Goal: Contribute content: Add original content to the website for others to see

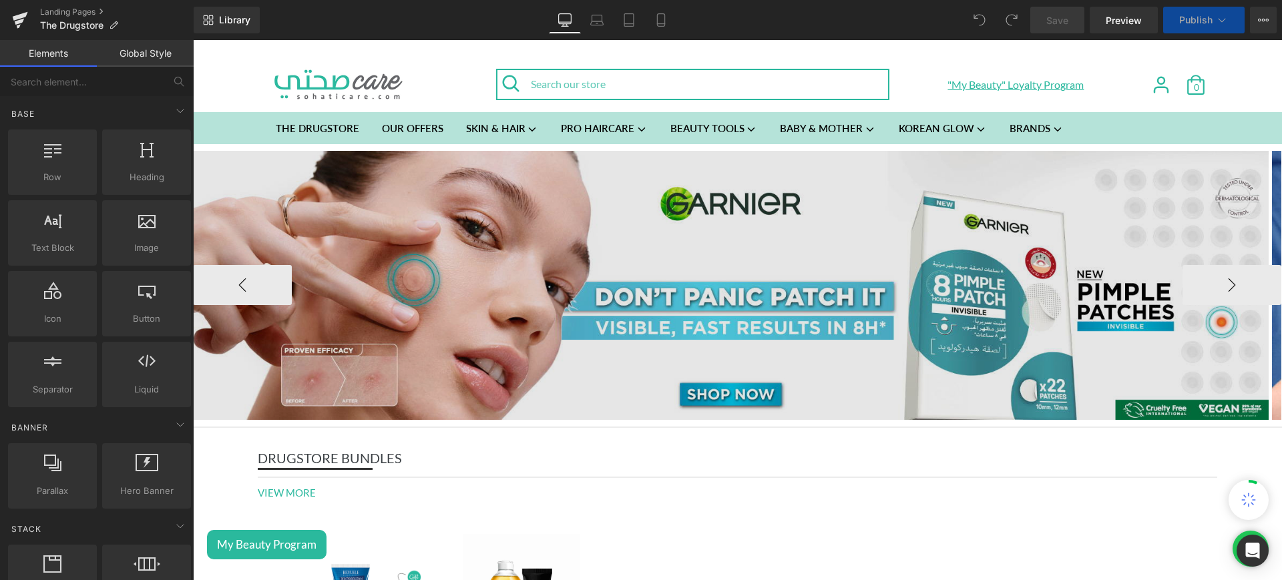
click at [519, 241] on img at bounding box center [730, 285] width 1075 height 269
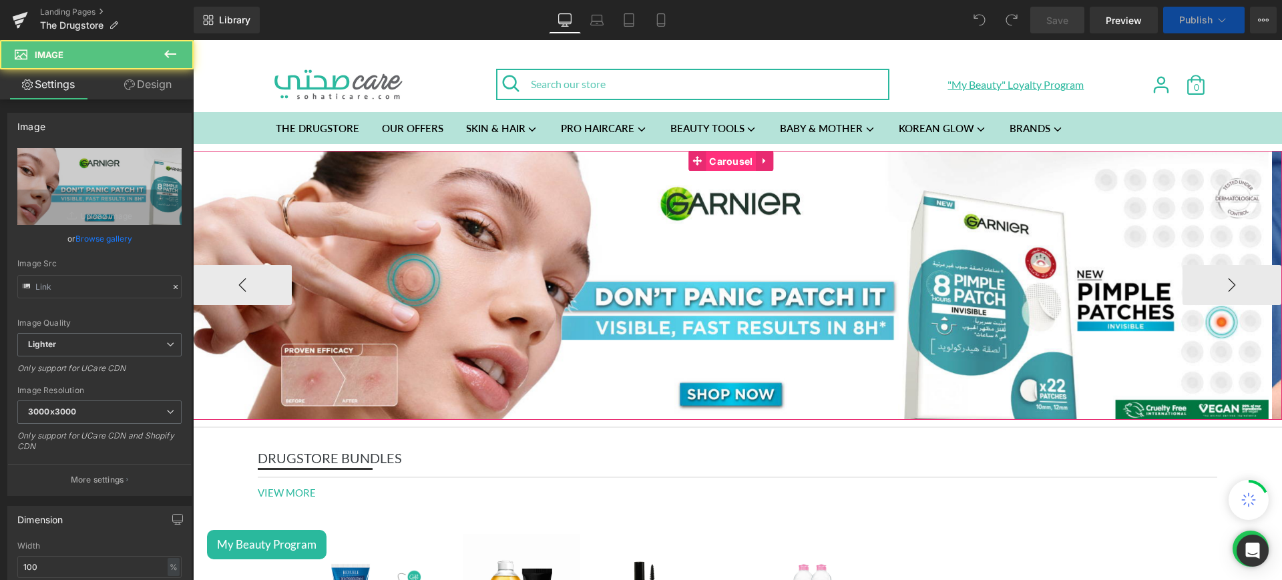
click at [748, 158] on span "Carousel" at bounding box center [731, 162] width 50 height 20
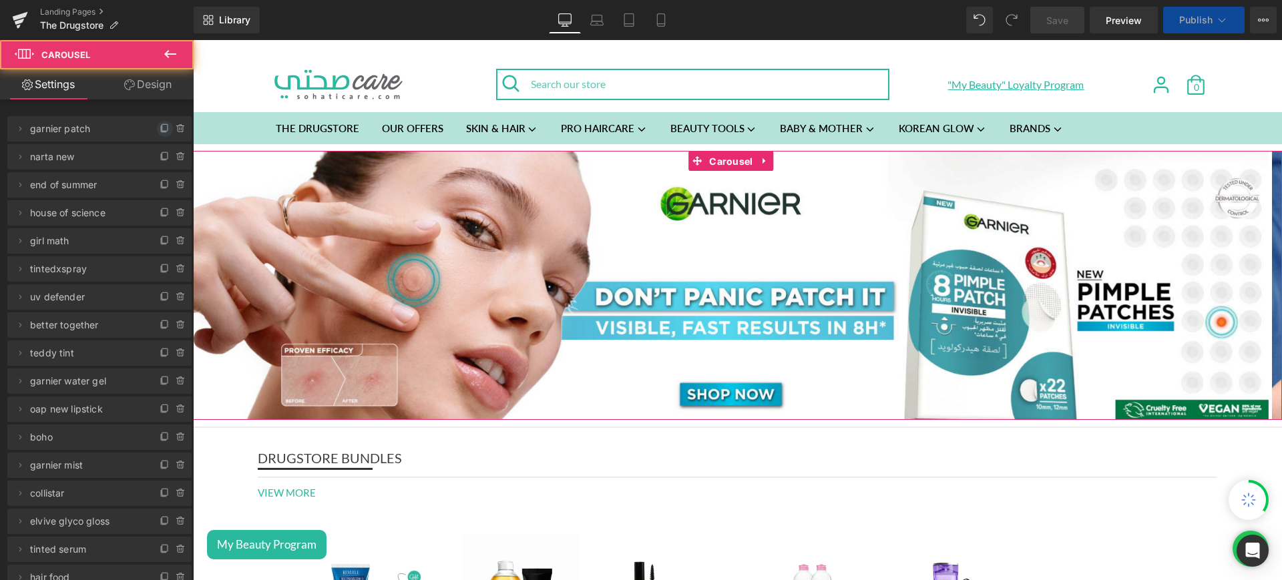
click at [161, 132] on icon at bounding box center [163, 129] width 5 height 6
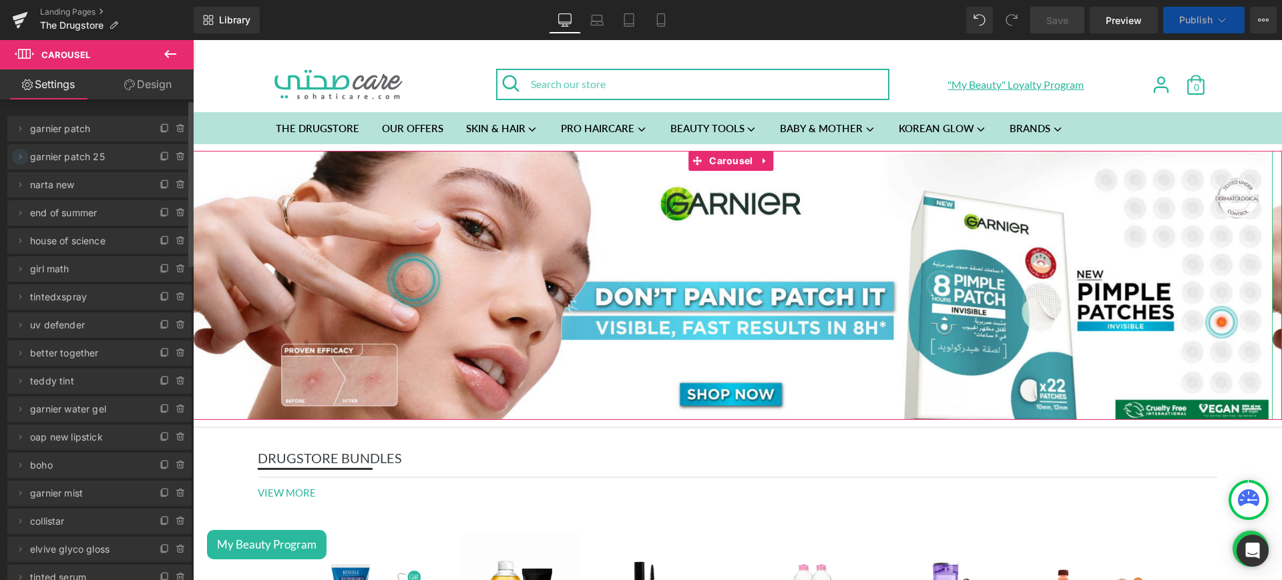
click at [18, 154] on icon at bounding box center [20, 157] width 11 height 11
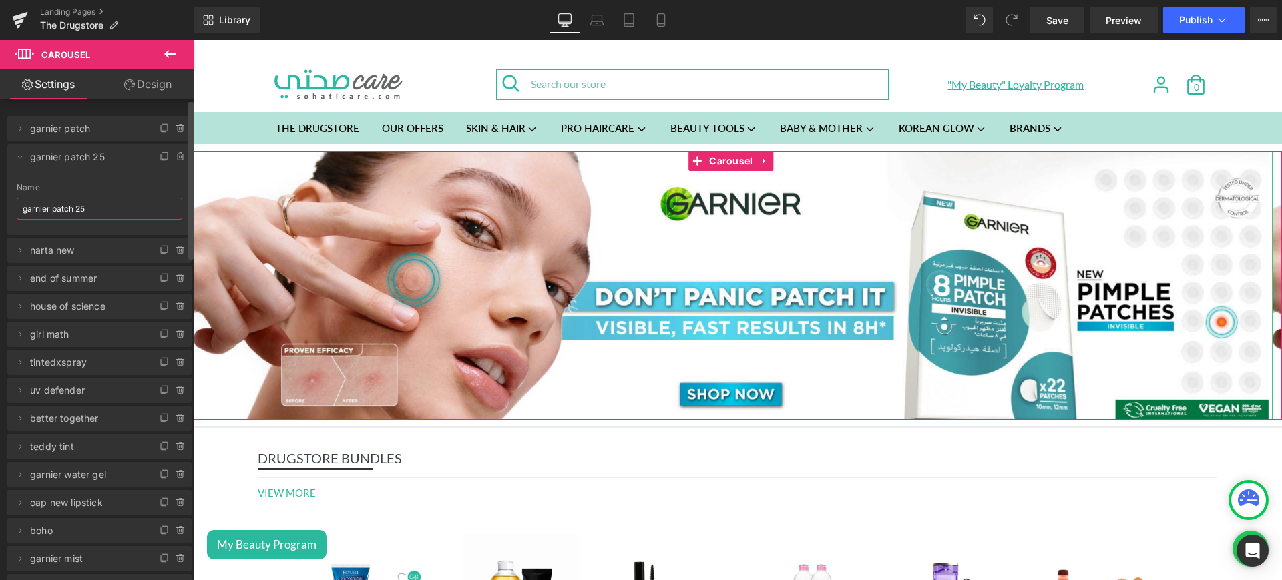
click at [95, 211] on input "garnier patch 25" at bounding box center [100, 209] width 166 height 22
type input "sky high bundles"
click at [22, 155] on icon at bounding box center [20, 157] width 11 height 11
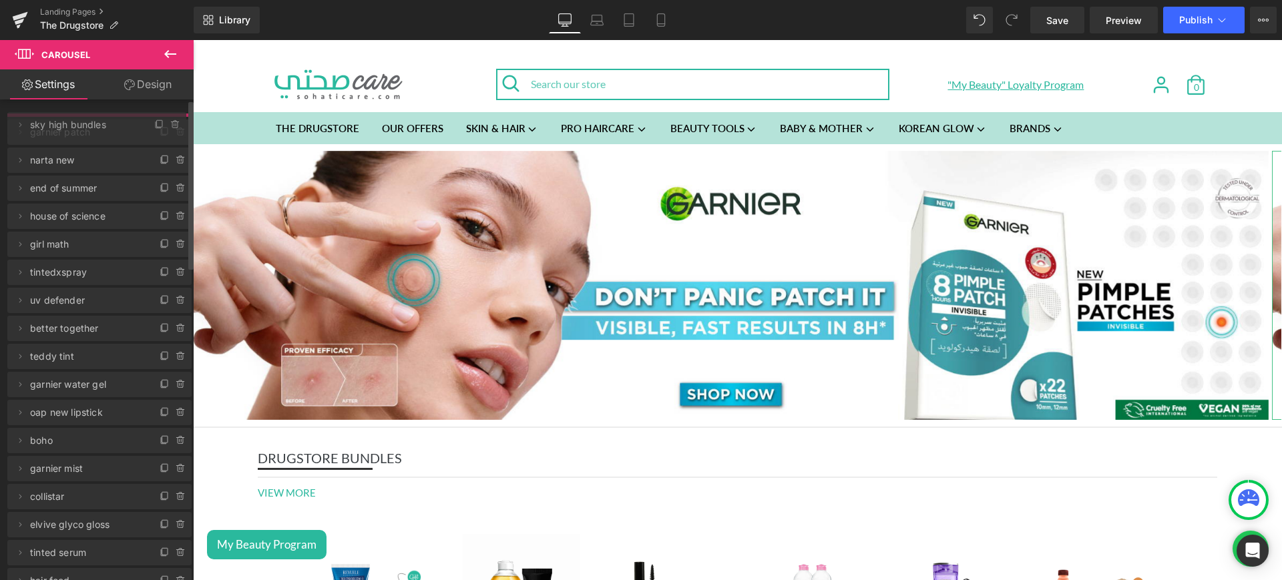
drag, startPoint x: 129, startPoint y: 153, endPoint x: 123, endPoint y: 121, distance: 32.5
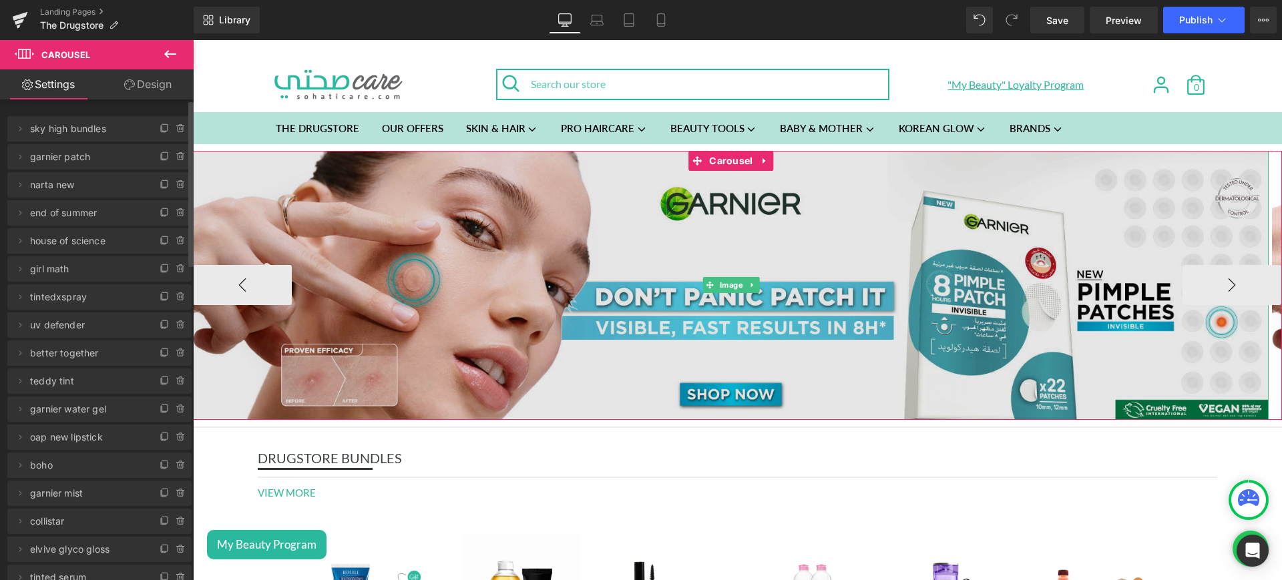
click at [654, 254] on img at bounding box center [730, 285] width 1075 height 269
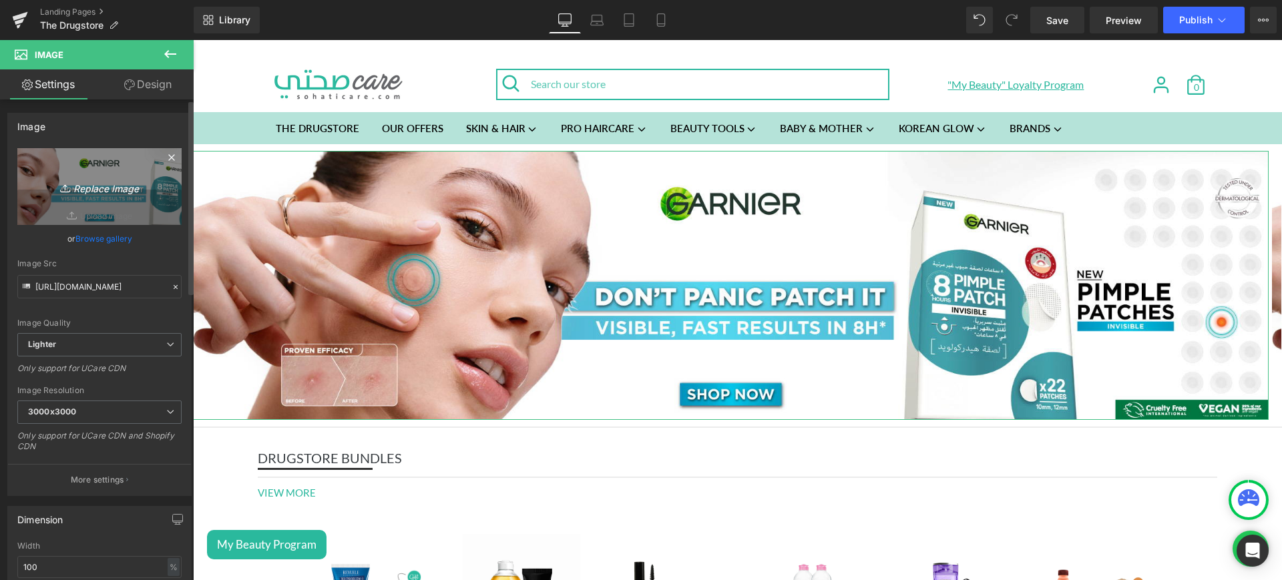
click at [110, 188] on icon "Replace Image" at bounding box center [99, 186] width 107 height 17
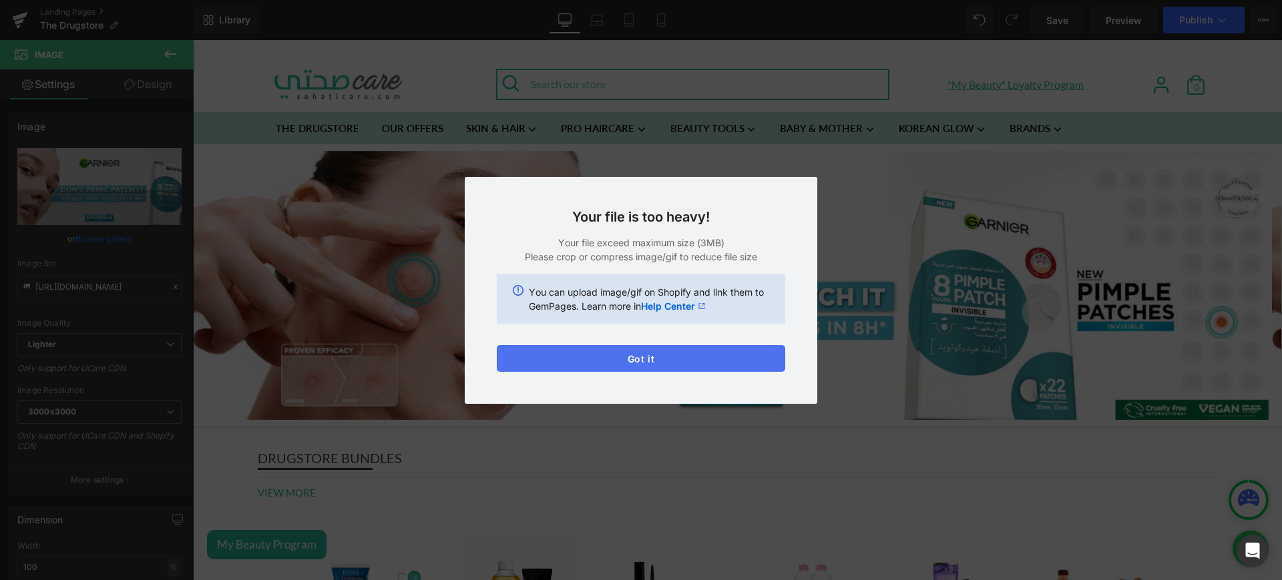
drag, startPoint x: 625, startPoint y: 352, endPoint x: 481, endPoint y: 272, distance: 165.5
click at [625, 352] on button "Got it" at bounding box center [641, 358] width 288 height 27
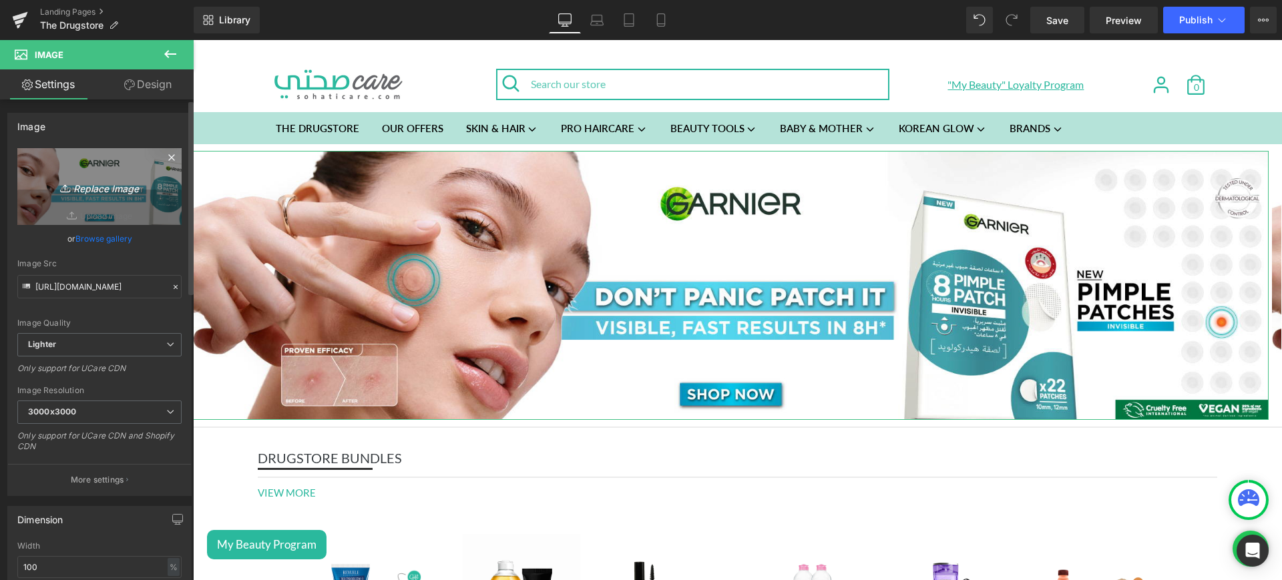
click at [82, 190] on icon "Replace Image" at bounding box center [99, 186] width 107 height 17
type input "C:\fakepath\mny mob.jpg"
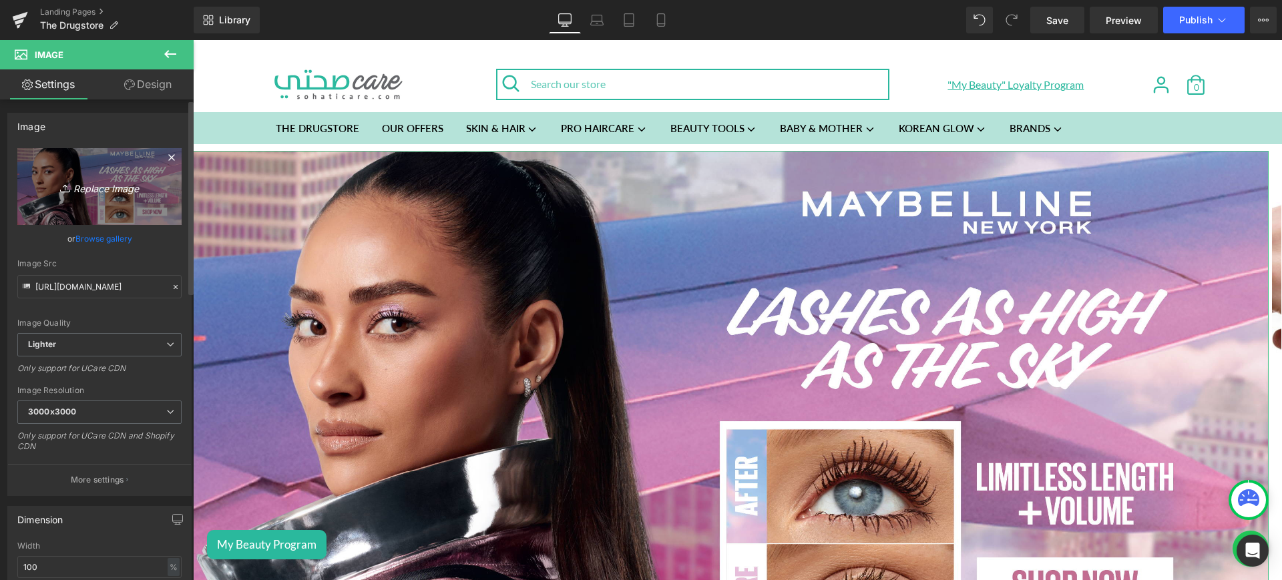
click at [102, 192] on icon "Replace Image" at bounding box center [99, 186] width 107 height 17
type input "C:\fakepath\mnyweb.jpg"
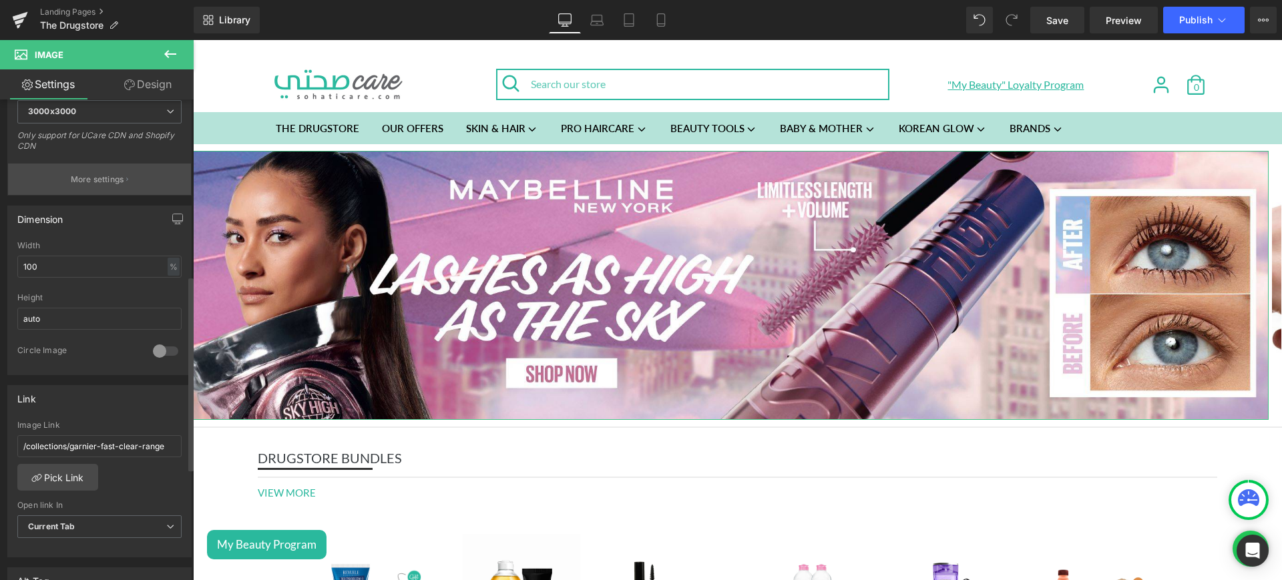
scroll to position [436, 0]
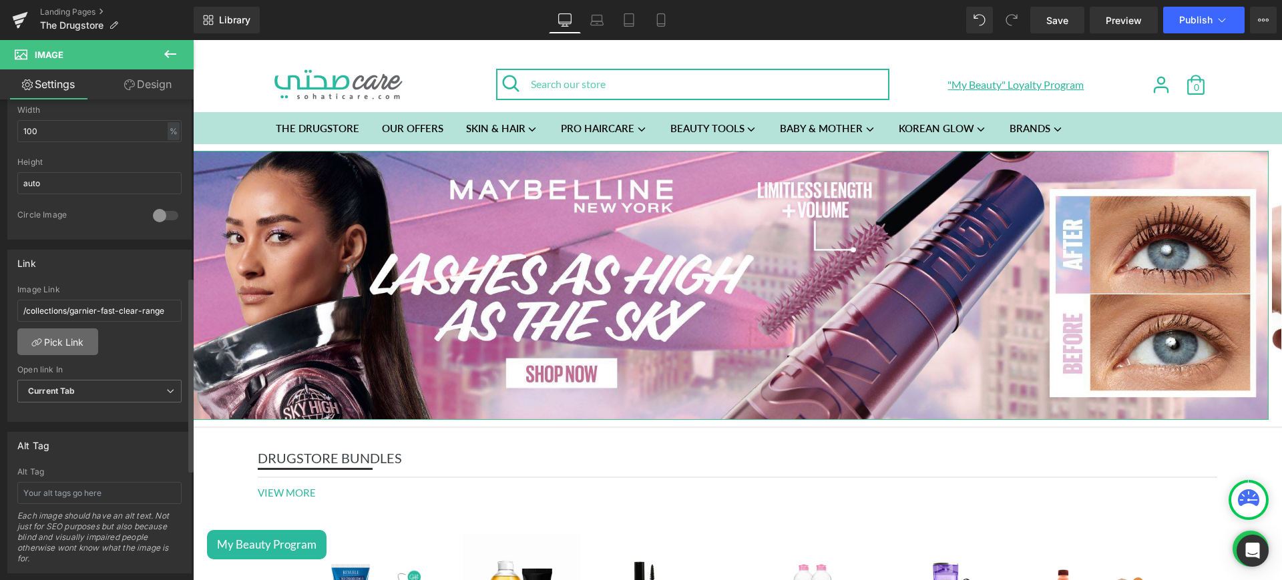
click at [59, 352] on link "Pick Link" at bounding box center [57, 341] width 81 height 27
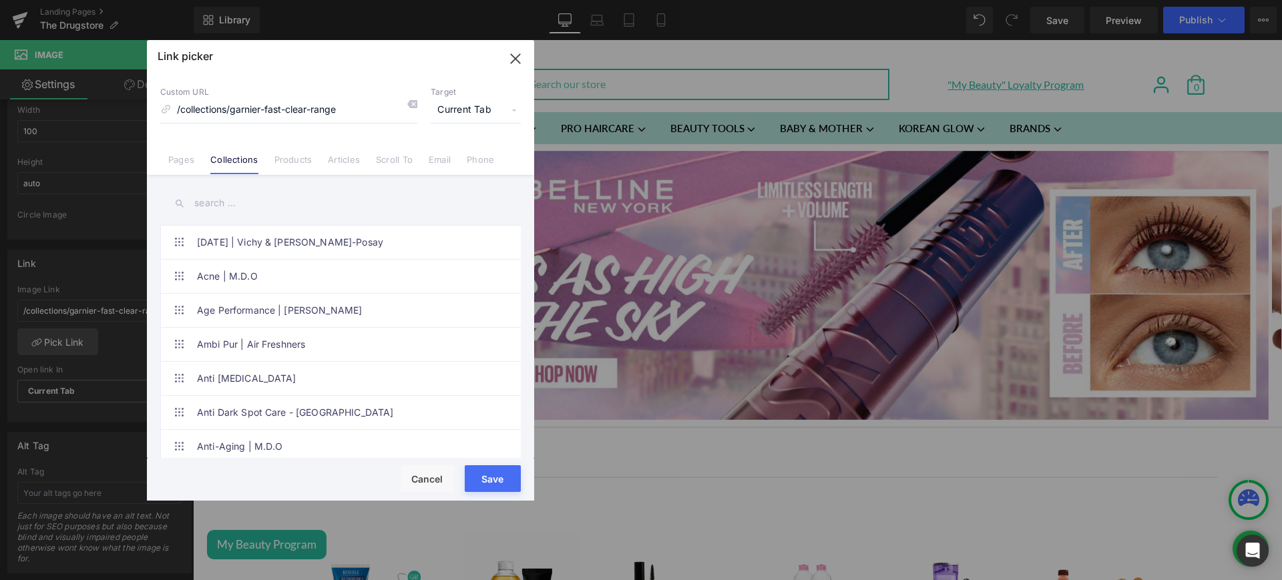
click at [226, 206] on input "text" at bounding box center [340, 203] width 360 height 30
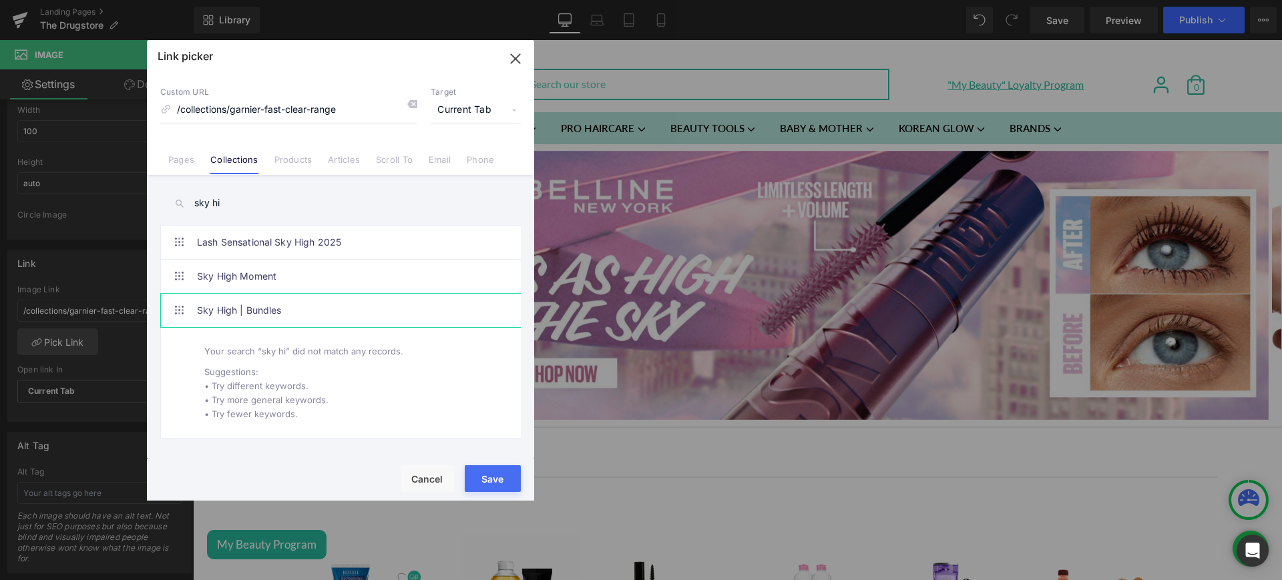
type input "sky hi"
click at [240, 310] on link "Sky High | Bundles" at bounding box center [344, 310] width 294 height 33
click at [516, 487] on button "Save" at bounding box center [493, 478] width 56 height 27
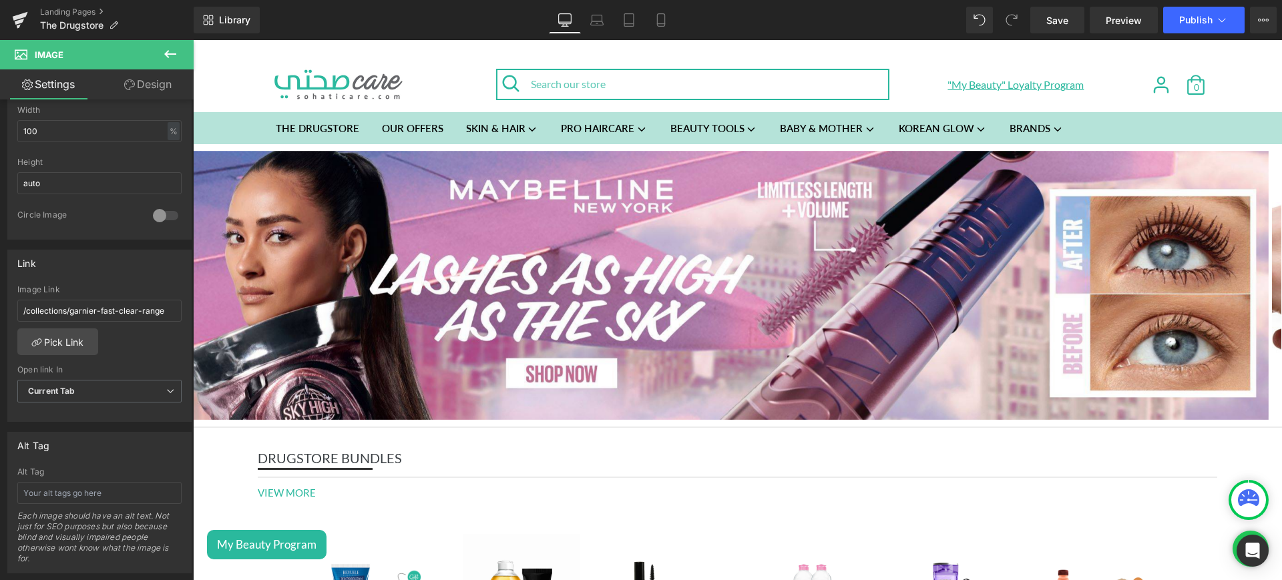
click at [668, 33] on div "Library Desktop Desktop Laptop Tablet Mobile Save Preview Publish Scheduled Vie…" at bounding box center [738, 20] width 1088 height 40
click at [664, 27] on link "Mobile" at bounding box center [661, 20] width 32 height 27
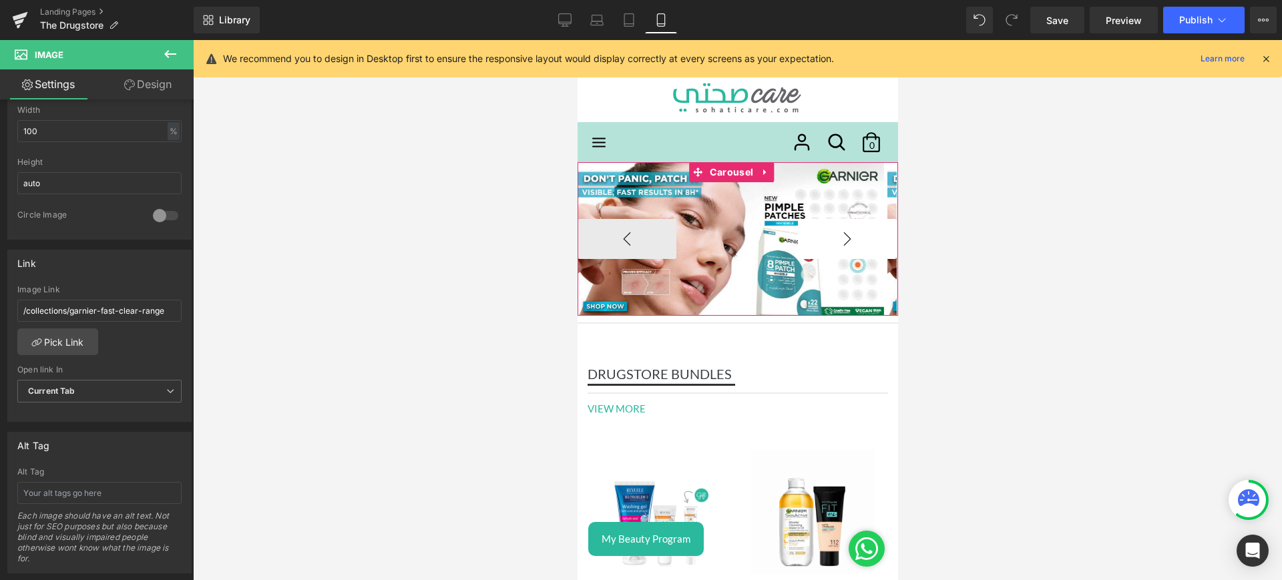
click at [840, 249] on button "›" at bounding box center [846, 239] width 99 height 40
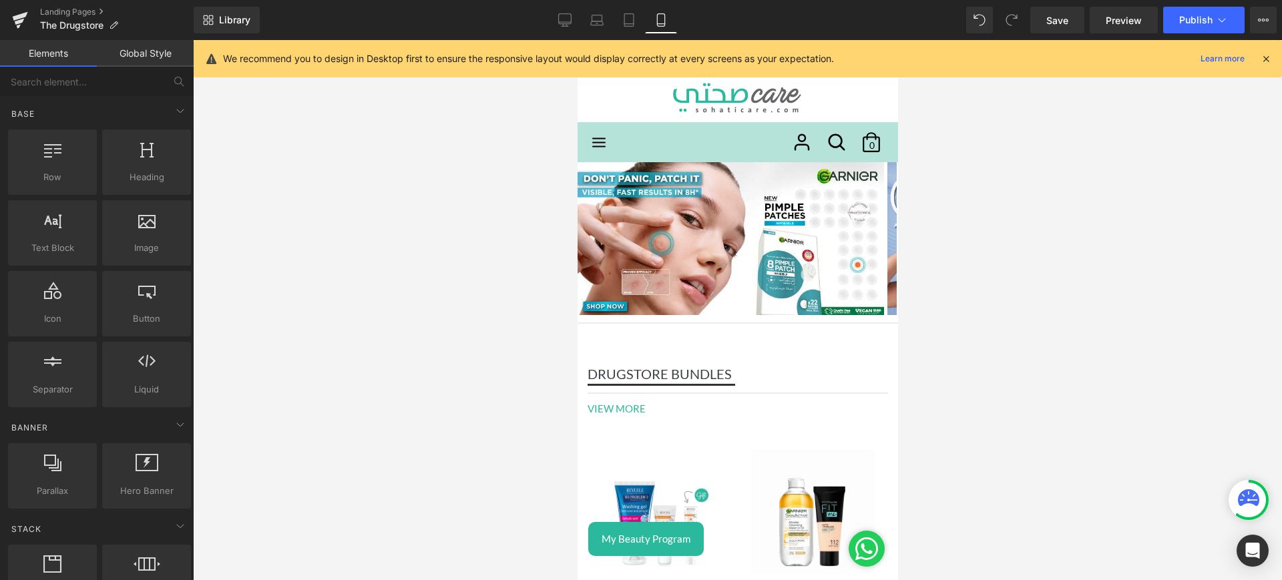
drag, startPoint x: 567, startPoint y: 255, endPoint x: 10, endPoint y: 208, distance: 558.7
click at [567, 255] on div at bounding box center [737, 310] width 1089 height 540
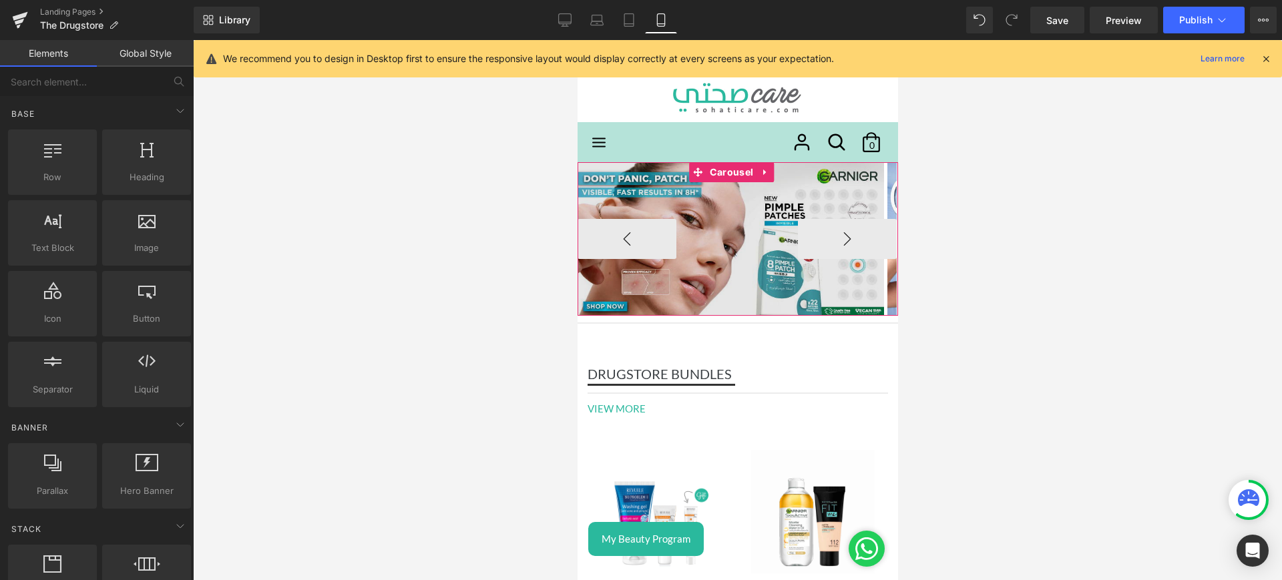
click at [607, 246] on button "‹" at bounding box center [626, 239] width 99 height 40
click at [692, 210] on img at bounding box center [730, 238] width 306 height 153
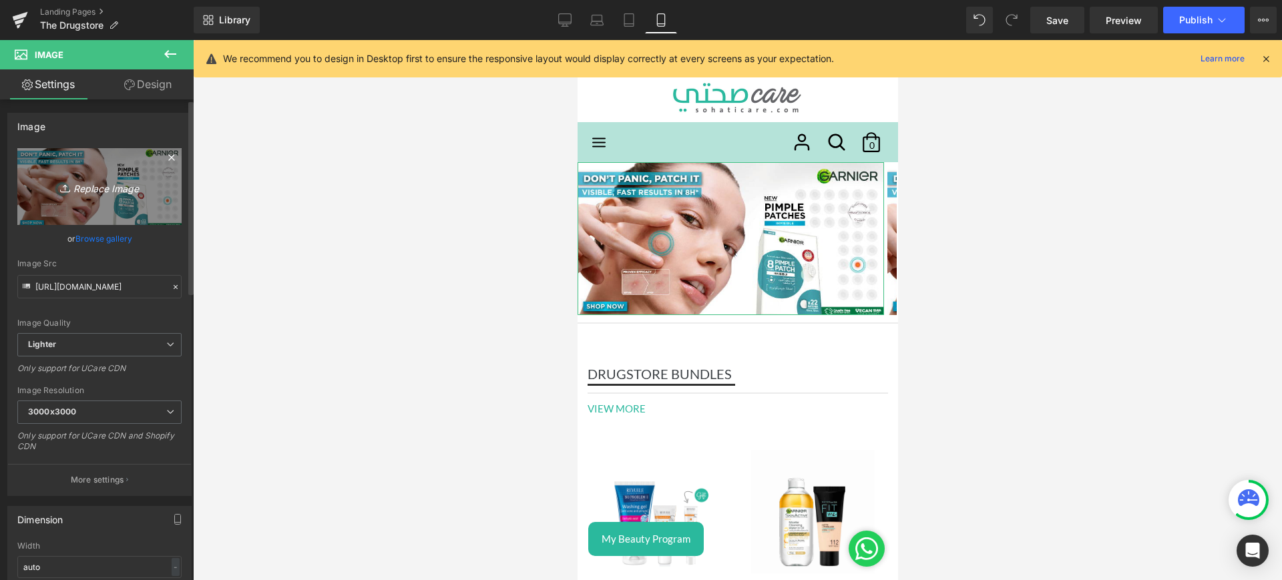
click at [84, 191] on icon "Replace Image" at bounding box center [99, 186] width 107 height 17
type input "C:\fakepath\mny mob.jpg"
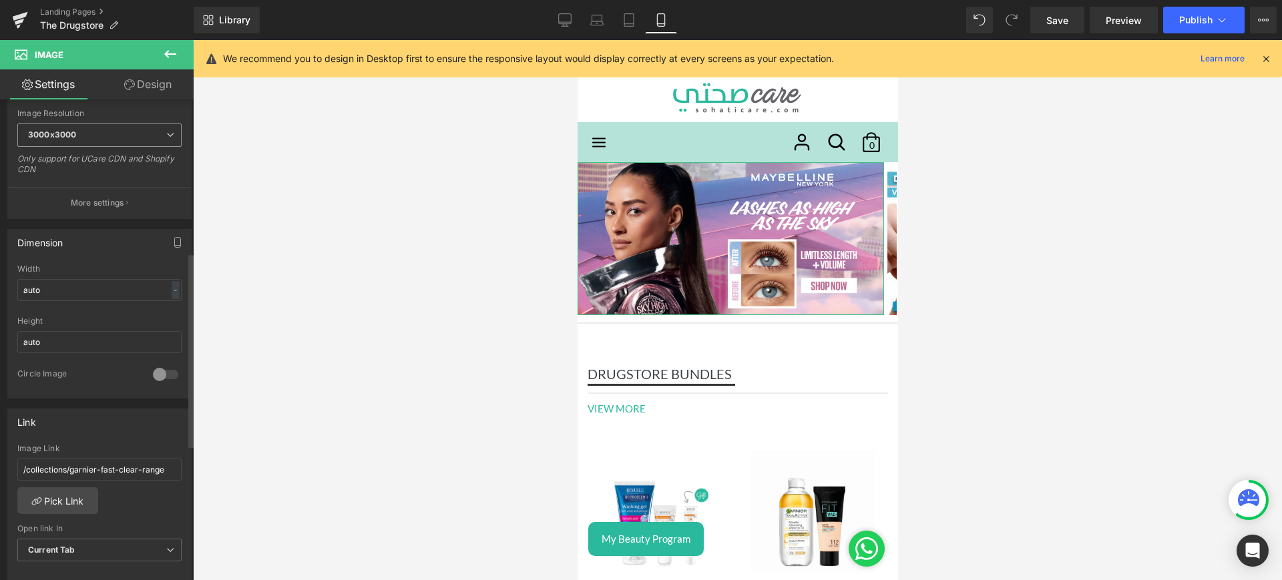
scroll to position [431, 0]
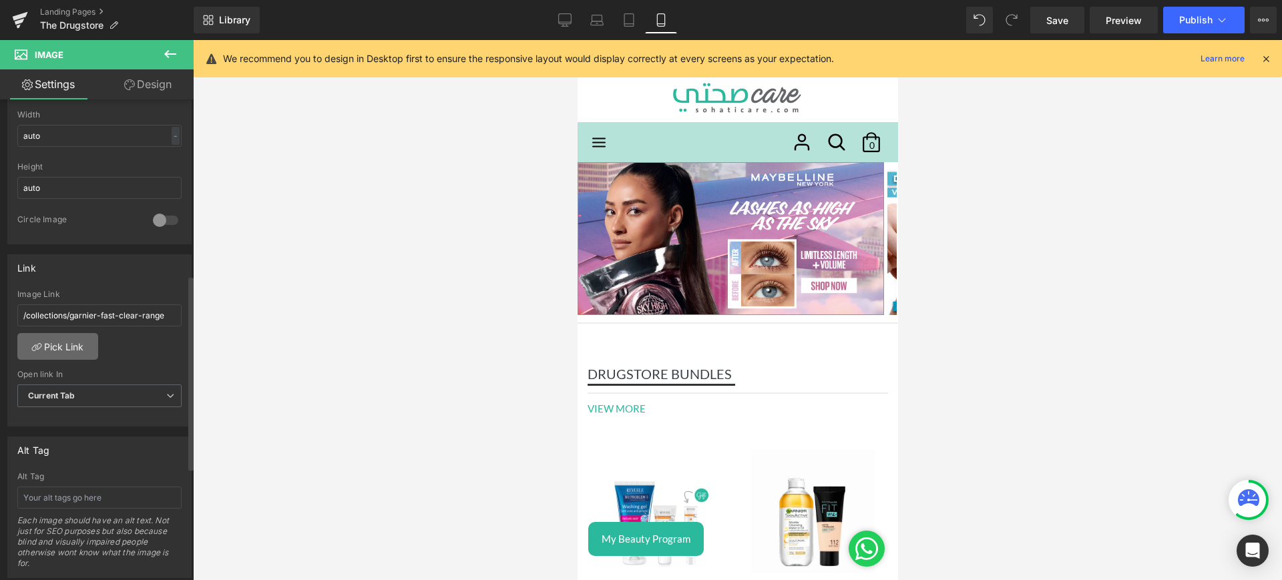
click at [52, 346] on link "Pick Link" at bounding box center [57, 346] width 81 height 27
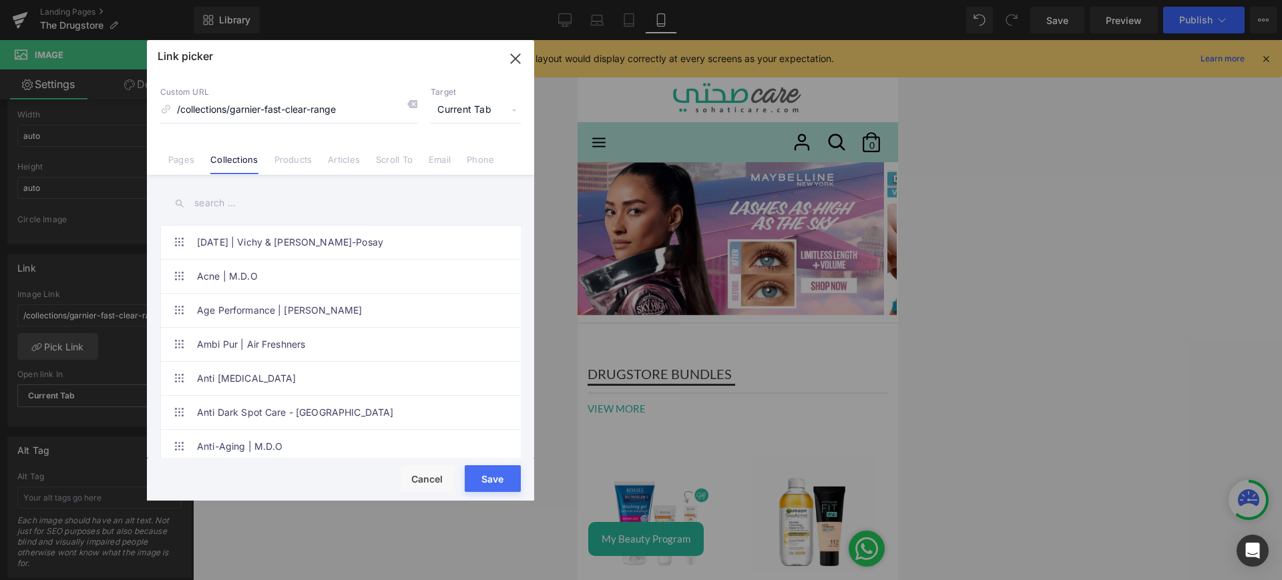
click at [236, 211] on input "text" at bounding box center [340, 203] width 360 height 30
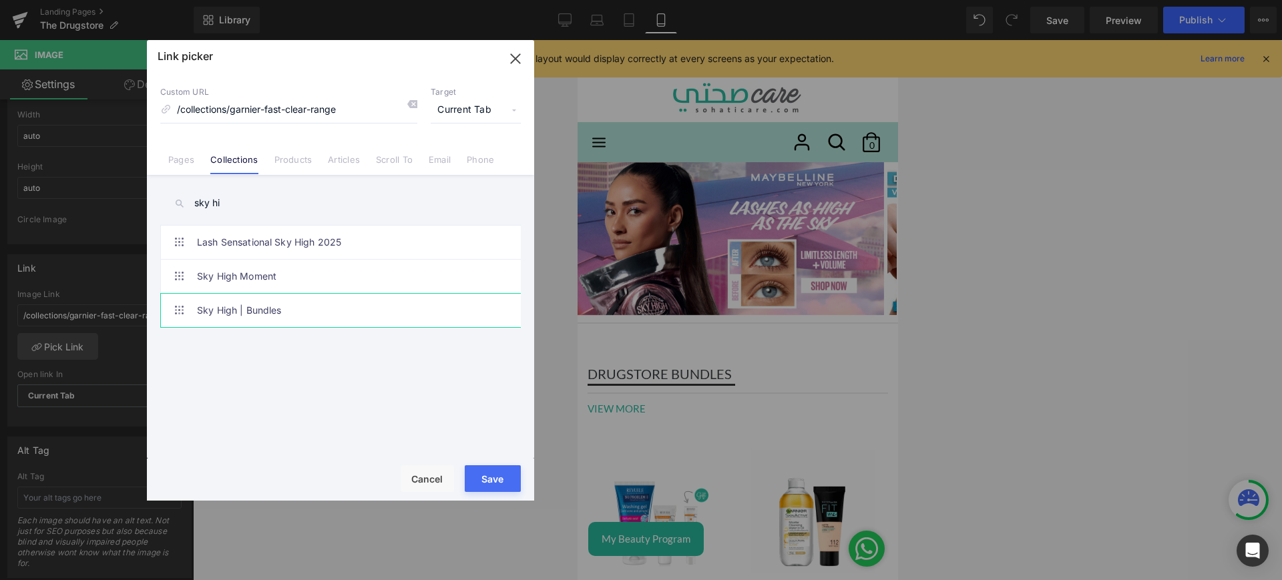
type input "sky hi"
click at [296, 314] on link "Sky High | Bundles" at bounding box center [344, 310] width 294 height 33
click at [505, 480] on button "Save" at bounding box center [493, 478] width 56 height 27
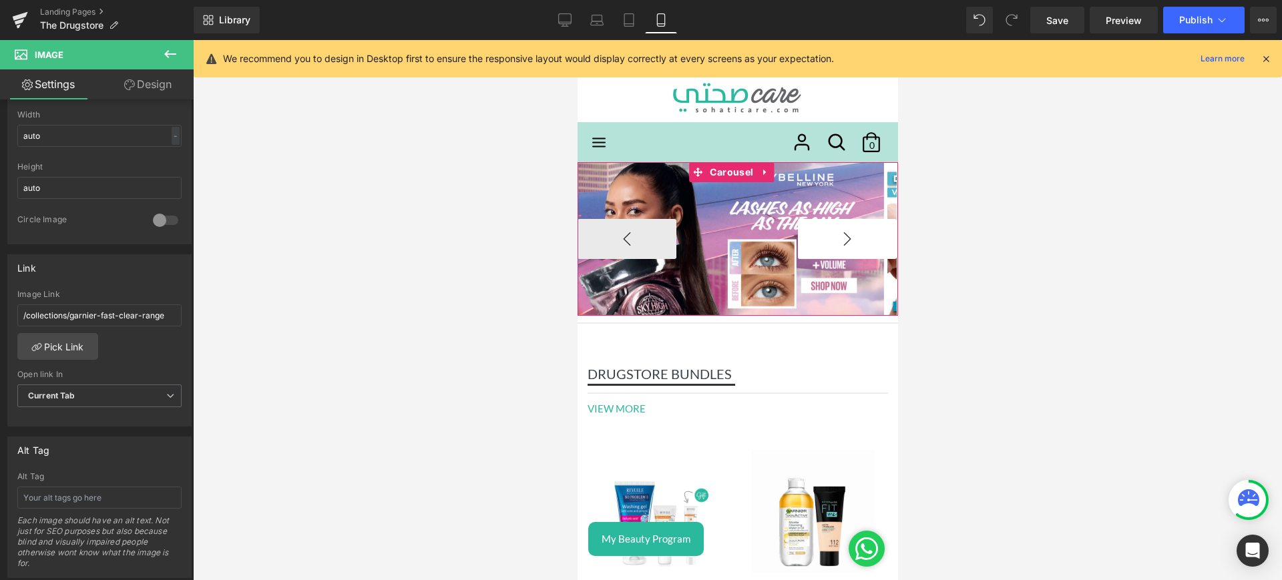
click at [826, 224] on button "›" at bounding box center [846, 239] width 99 height 40
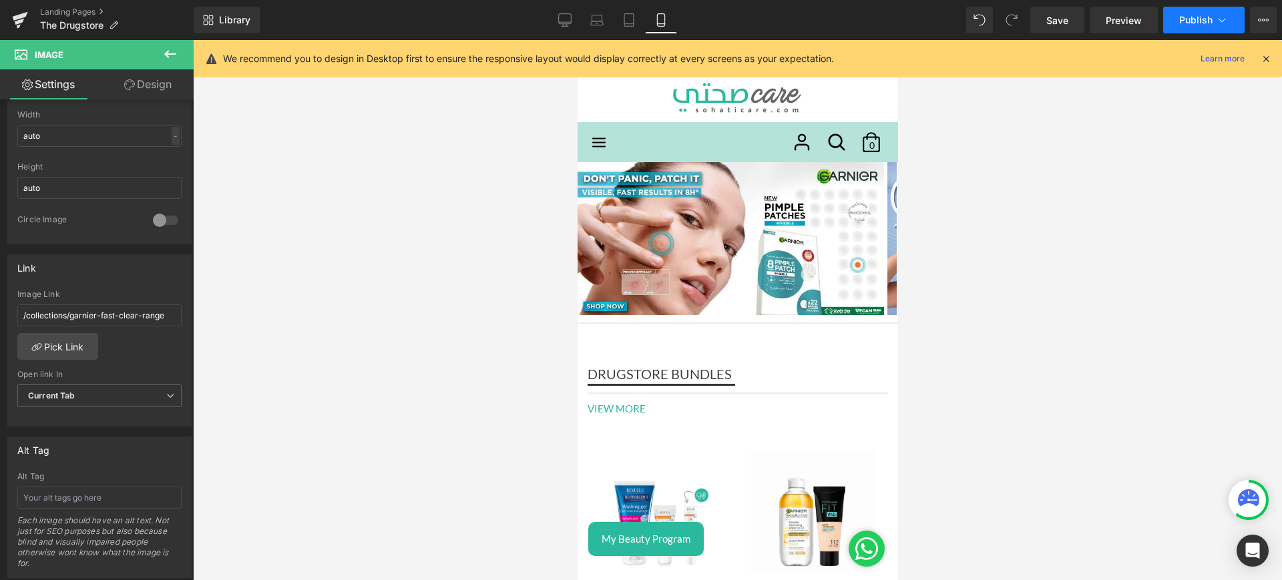
click at [1186, 9] on button "Publish" at bounding box center [1203, 20] width 81 height 27
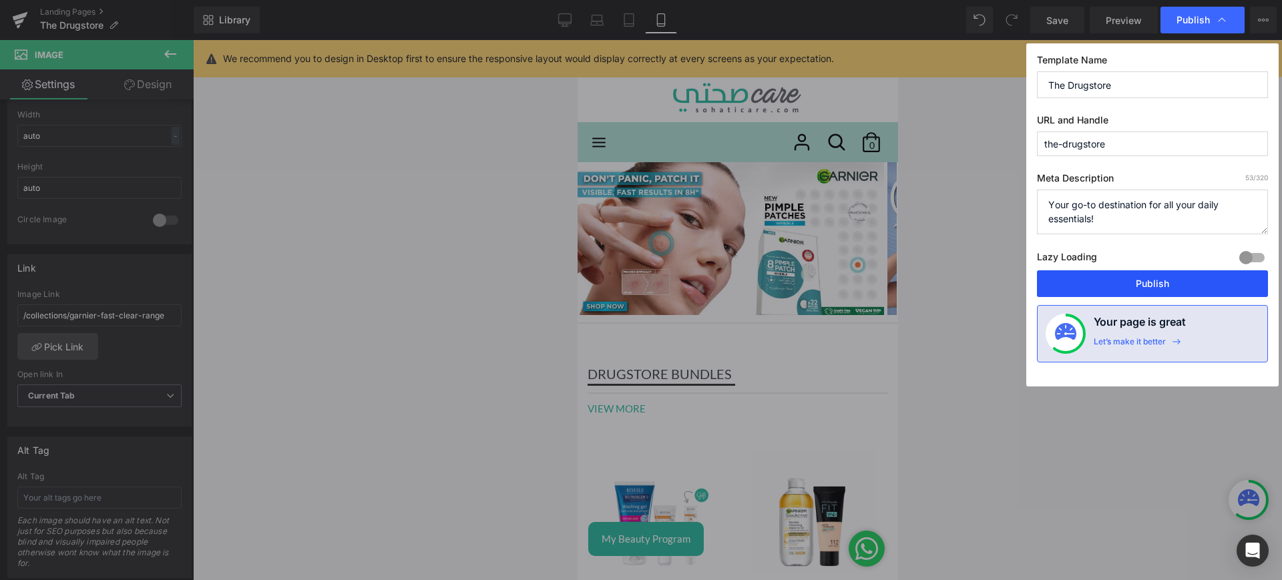
click at [1179, 285] on button "Publish" at bounding box center [1152, 283] width 231 height 27
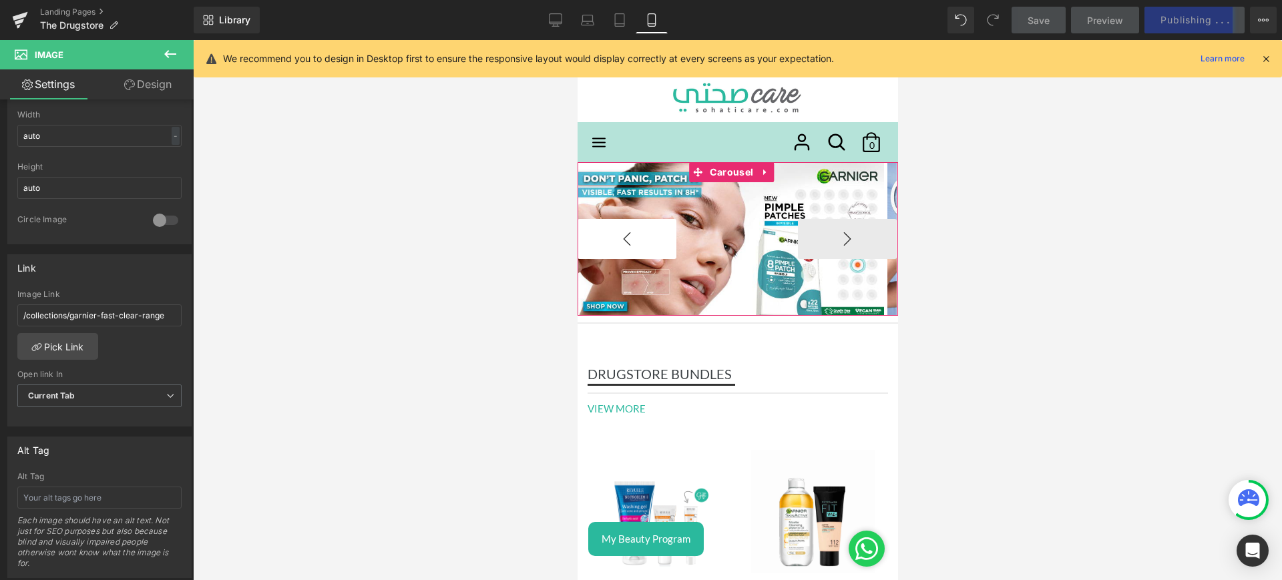
click at [625, 242] on button "‹" at bounding box center [626, 239] width 99 height 40
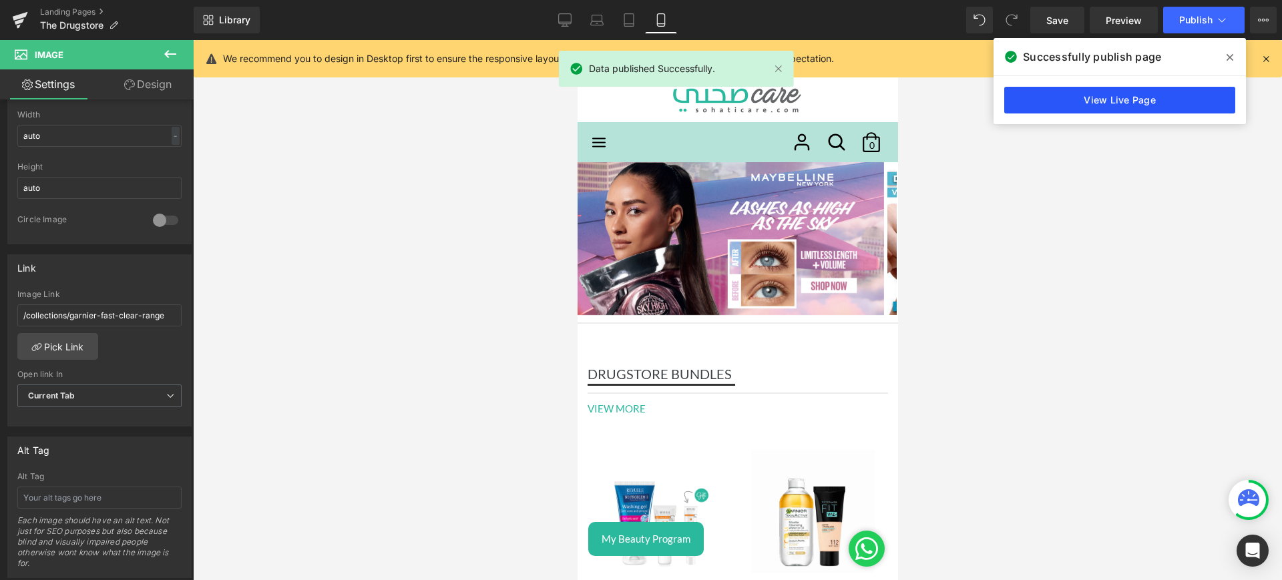
click at [1053, 105] on link "View Live Page" at bounding box center [1119, 100] width 231 height 27
